Goal: Information Seeking & Learning: Check status

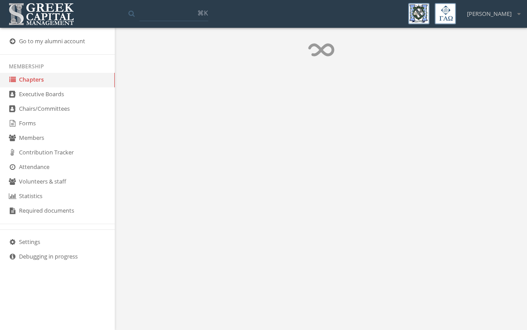
click at [25, 127] on link "Forms" at bounding box center [57, 124] width 115 height 15
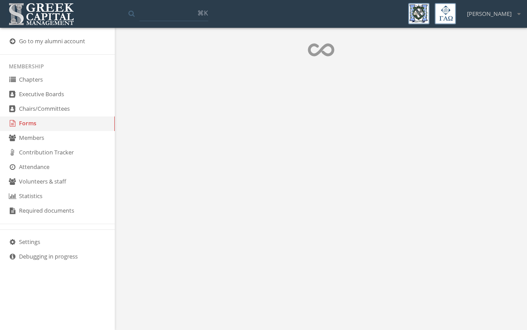
click at [38, 131] on link "Forms" at bounding box center [57, 124] width 115 height 15
click at [24, 123] on link "Forms" at bounding box center [57, 124] width 115 height 15
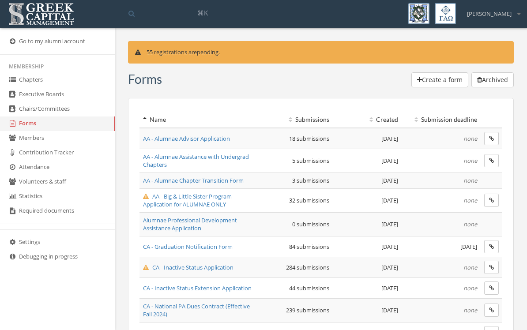
click at [30, 129] on link "Forms" at bounding box center [57, 124] width 115 height 15
click at [197, 263] on span "CA - Inactive Status Application" at bounding box center [188, 267] width 90 height 8
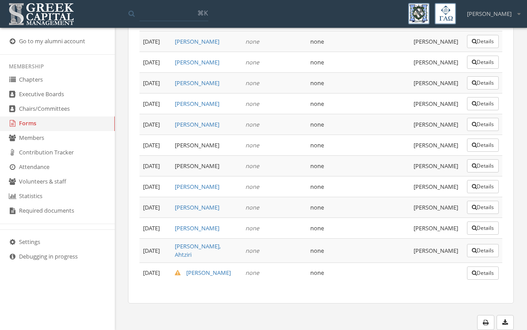
scroll to position [6763, 0]
click at [230, 277] on link "[PERSON_NAME]" at bounding box center [203, 273] width 56 height 8
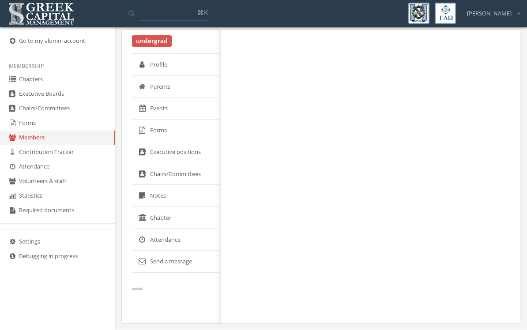
scroll to position [8, 0]
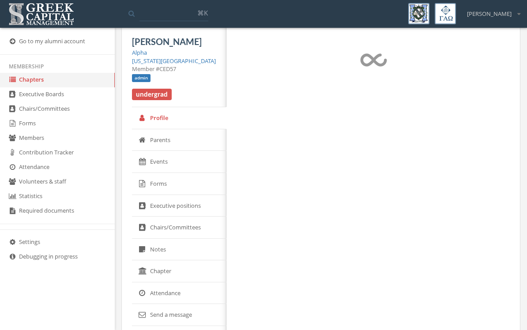
select select "******"
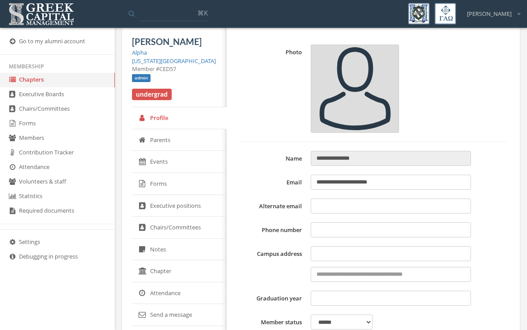
type input "**********"
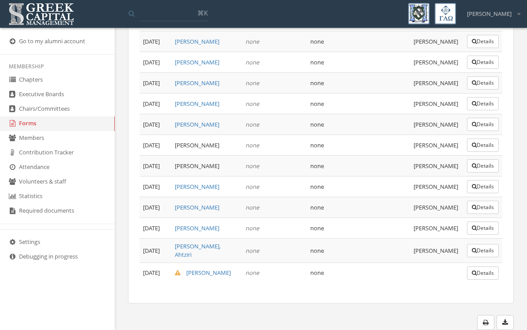
scroll to position [6763, 0]
click at [477, 280] on button "Details" at bounding box center [483, 273] width 32 height 13
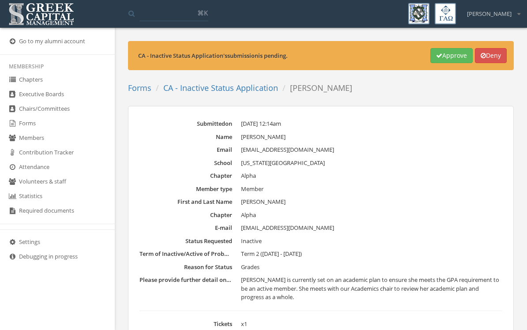
click at [217, 86] on link "CA - Inactive Status Application" at bounding box center [220, 88] width 115 height 11
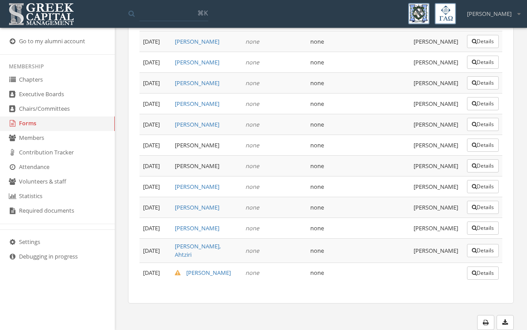
scroll to position [6763, 0]
click at [483, 214] on button "Details" at bounding box center [483, 207] width 32 height 13
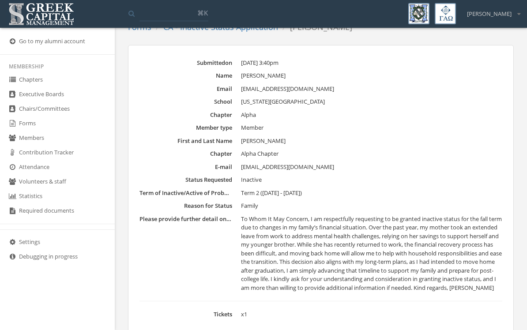
scroll to position [58, 0]
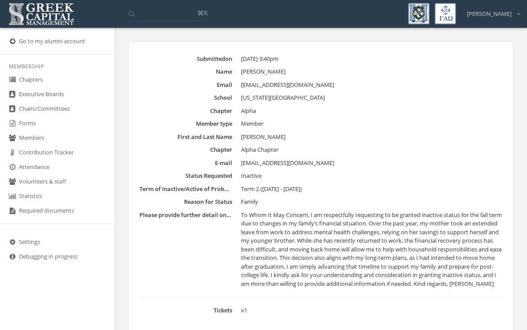
click at [11, 117] on link "Chairs/Committees" at bounding box center [57, 109] width 115 height 15
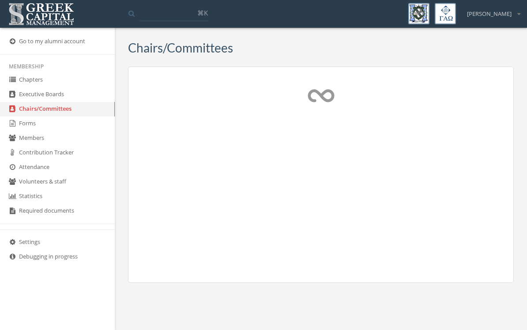
click at [26, 131] on link "Forms" at bounding box center [57, 124] width 115 height 15
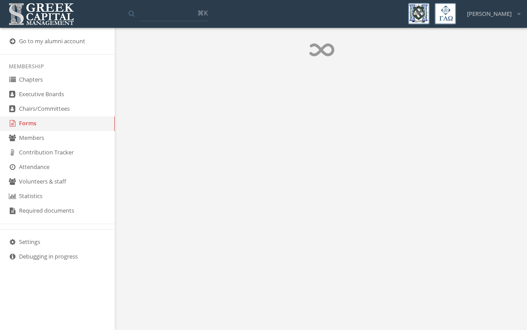
click at [27, 129] on link "Forms" at bounding box center [57, 124] width 115 height 15
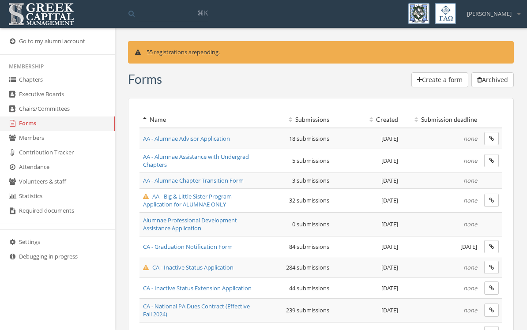
click at [199, 202] on span "AA - Big & Little Sister Program Application for ALUMNAE ONLY" at bounding box center [187, 200] width 89 height 16
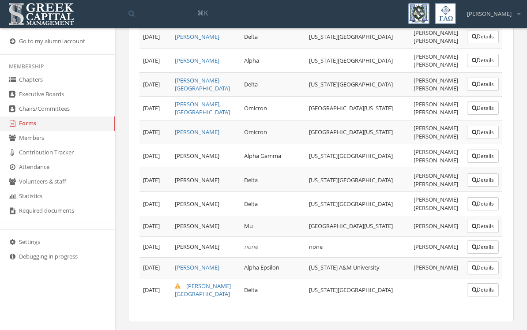
scroll to position [681, 0]
click at [480, 292] on button "Details" at bounding box center [483, 290] width 32 height 13
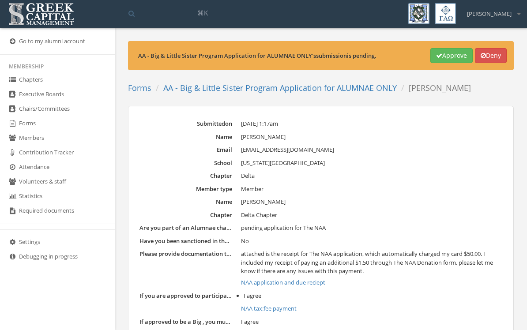
click at [286, 281] on link "NAA application and due reciept" at bounding box center [371, 282] width 261 height 9
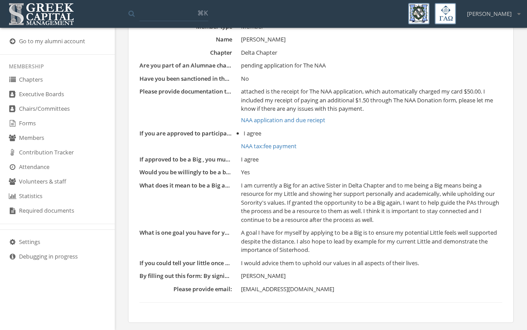
scroll to position [162, 0]
